Goal: Task Accomplishment & Management: Use online tool/utility

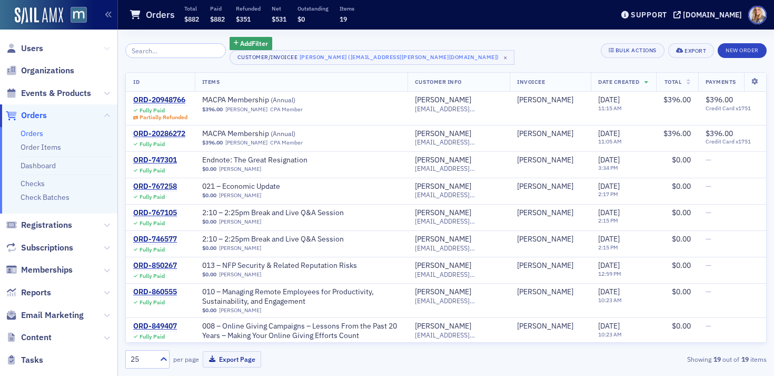
click at [108, 47] on icon at bounding box center [107, 48] width 6 height 6
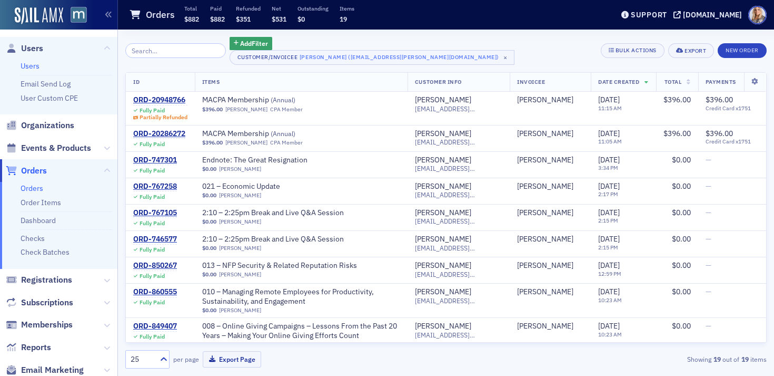
click at [37, 66] on link "Users" at bounding box center [30, 65] width 19 height 9
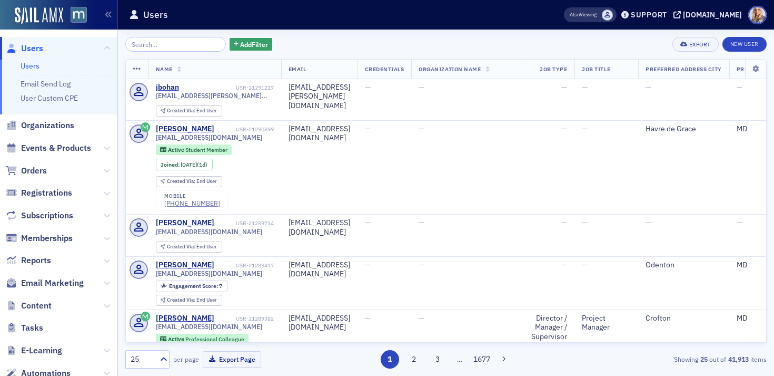
click at [149, 43] on input "search" at bounding box center [175, 44] width 101 height 15
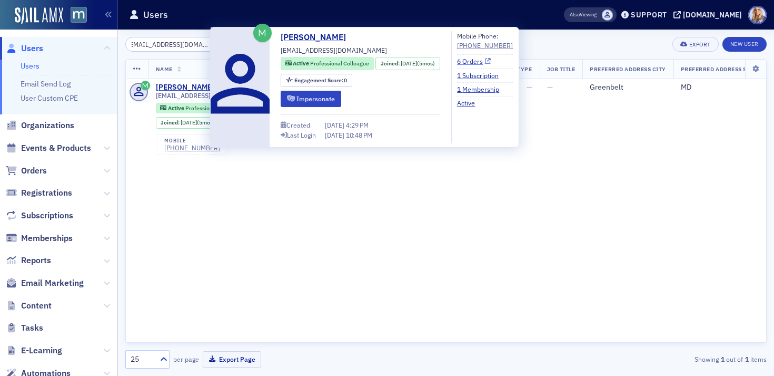
type input "valvalj41580@gmail.com"
click at [487, 64] on link "6 Orders" at bounding box center [474, 60] width 34 height 9
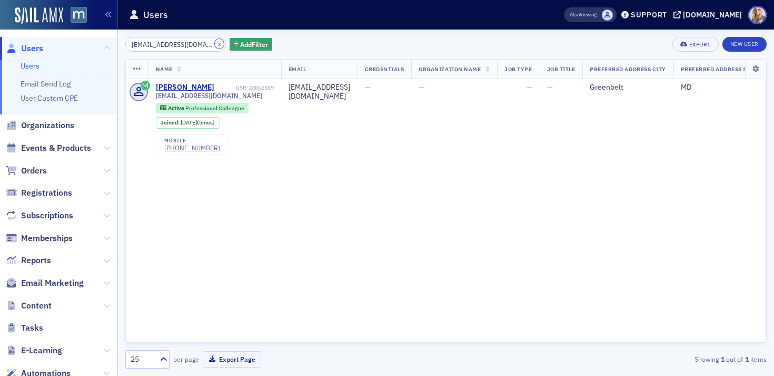
click at [215, 43] on button "×" at bounding box center [219, 43] width 9 height 9
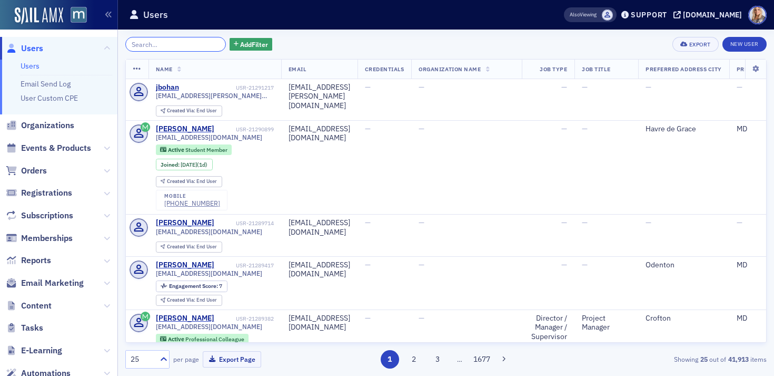
click at [190, 43] on input "search" at bounding box center [175, 44] width 101 height 15
paste input "[EMAIL_ADDRESS][DOMAIN_NAME]"
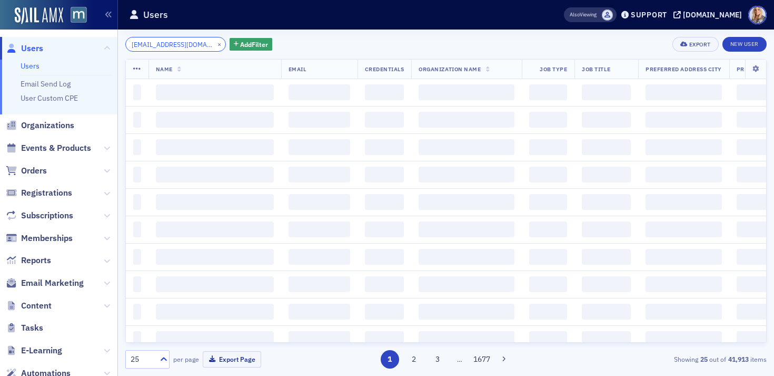
scroll to position [0, 3]
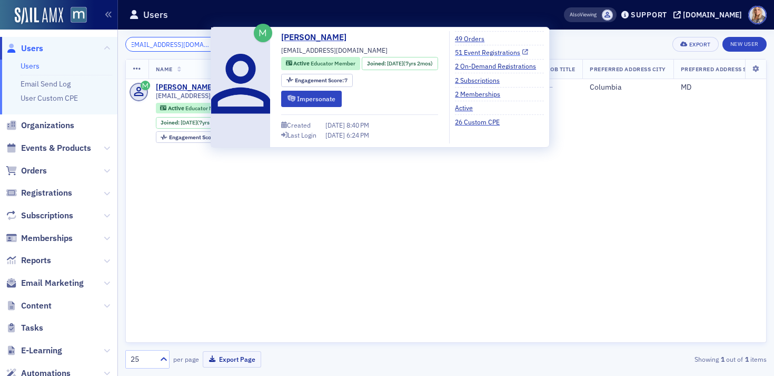
type input "[EMAIL_ADDRESS][DOMAIN_NAME]"
click at [496, 54] on link "51 Event Registrations" at bounding box center [491, 51] width 73 height 9
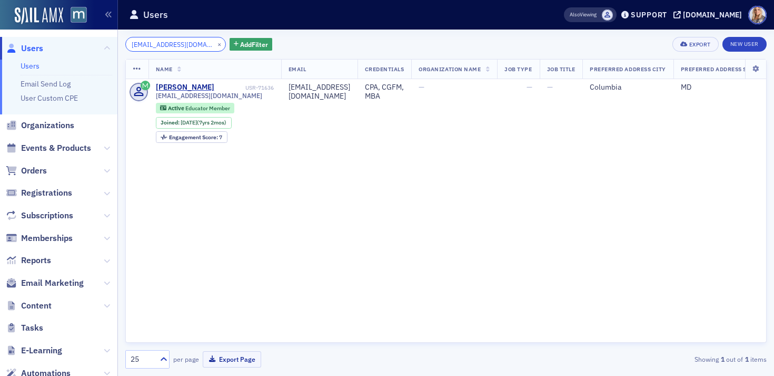
click at [197, 43] on input "[EMAIL_ADDRESS][DOMAIN_NAME]" at bounding box center [175, 44] width 101 height 15
click at [215, 44] on button "×" at bounding box center [219, 43] width 9 height 9
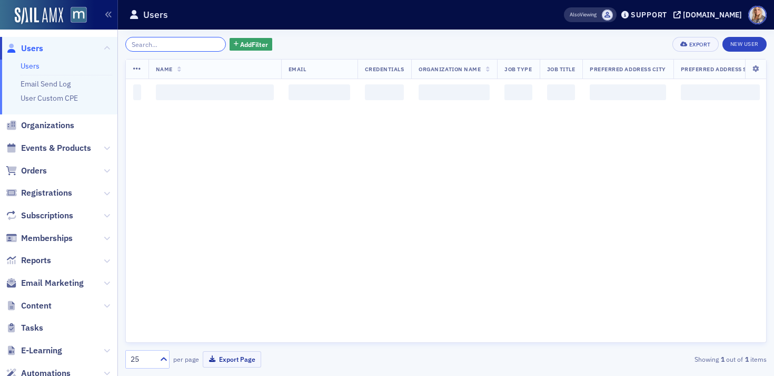
click at [186, 44] on input "search" at bounding box center [175, 44] width 101 height 15
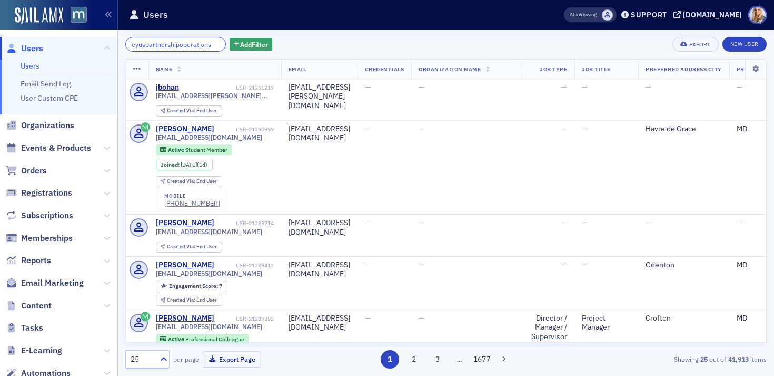
scroll to position [0, 9]
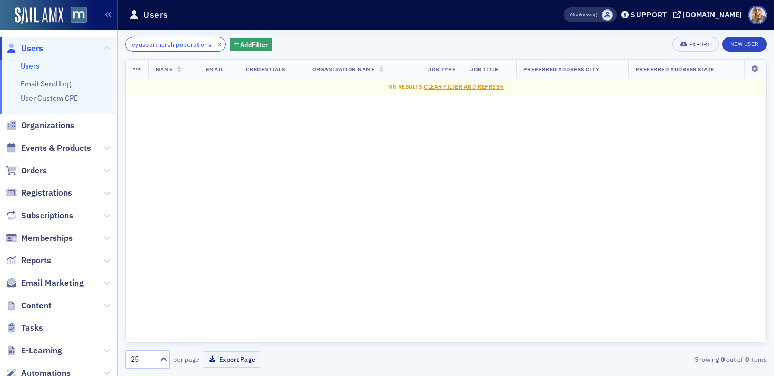
type input "eyuspartnershipoperations"
click at [215, 44] on button "×" at bounding box center [219, 43] width 9 height 9
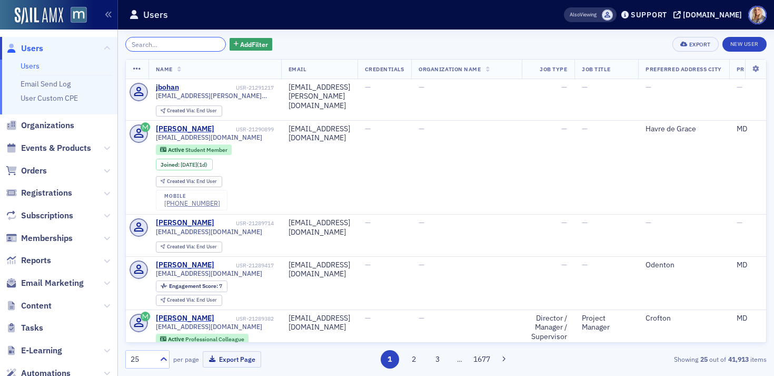
click at [163, 43] on input "search" at bounding box center [175, 44] width 101 height 15
paste input "eyuspartnershipoperationsautoresponder@ey.com"
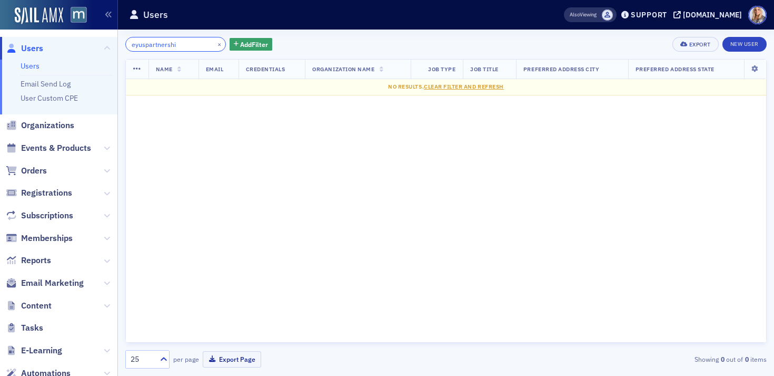
drag, startPoint x: 187, startPoint y: 48, endPoint x: 110, endPoint y: 35, distance: 78.0
click at [110, 35] on div "Users Users Email Send Log User Custom CPE Organizations Events & Products Orde…" at bounding box center [387, 188] width 774 height 376
paste input "pnerret@msn.com"
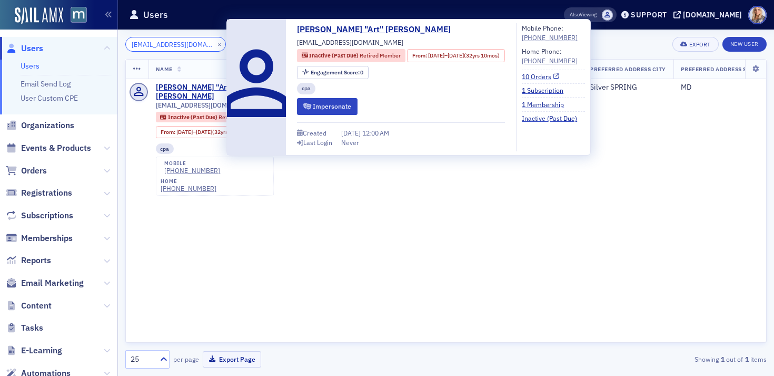
type input "pnerret@msn.com"
click at [559, 77] on link "10 Orders" at bounding box center [540, 76] width 37 height 9
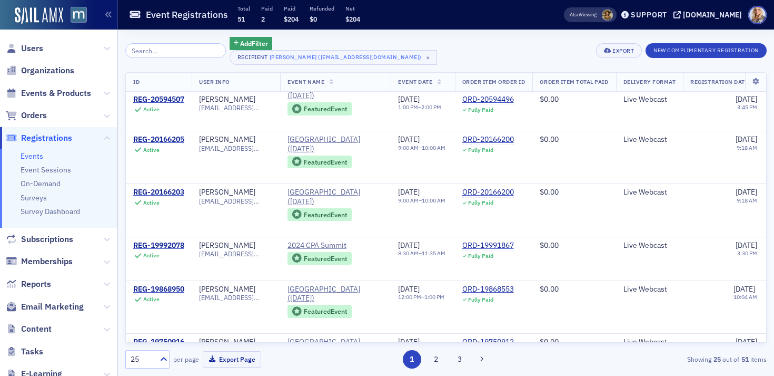
scroll to position [839, 0]
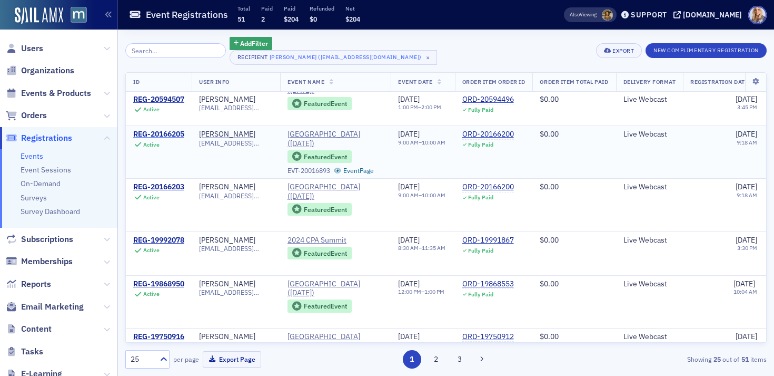
click at [154, 134] on div "REG-20166205" at bounding box center [158, 134] width 51 height 9
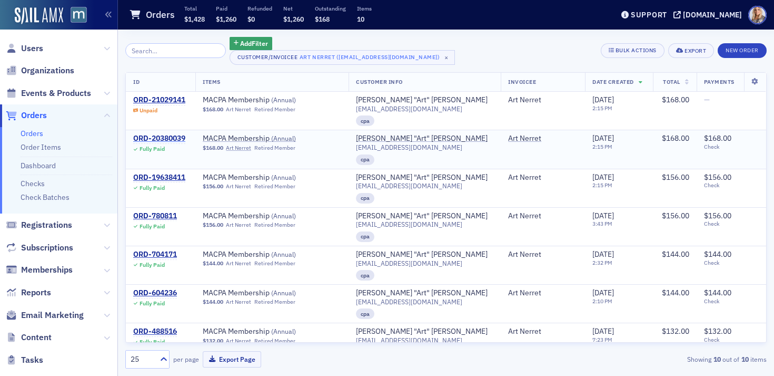
click at [178, 140] on div "ORD-20380039" at bounding box center [159, 138] width 52 height 9
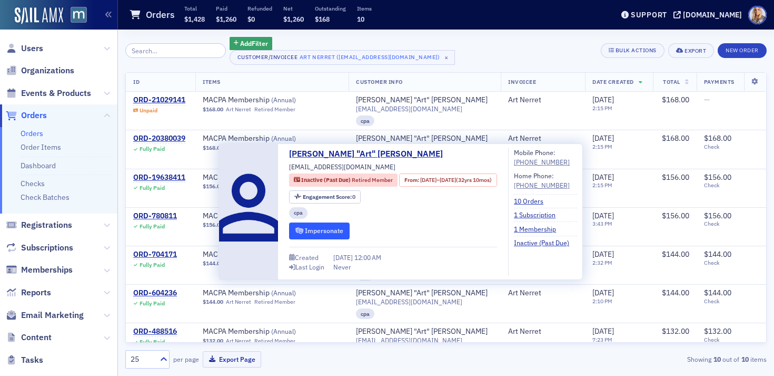
click at [330, 232] on button "Impersonate" at bounding box center [319, 230] width 61 height 16
